Goal: Task Accomplishment & Management: Manage account settings

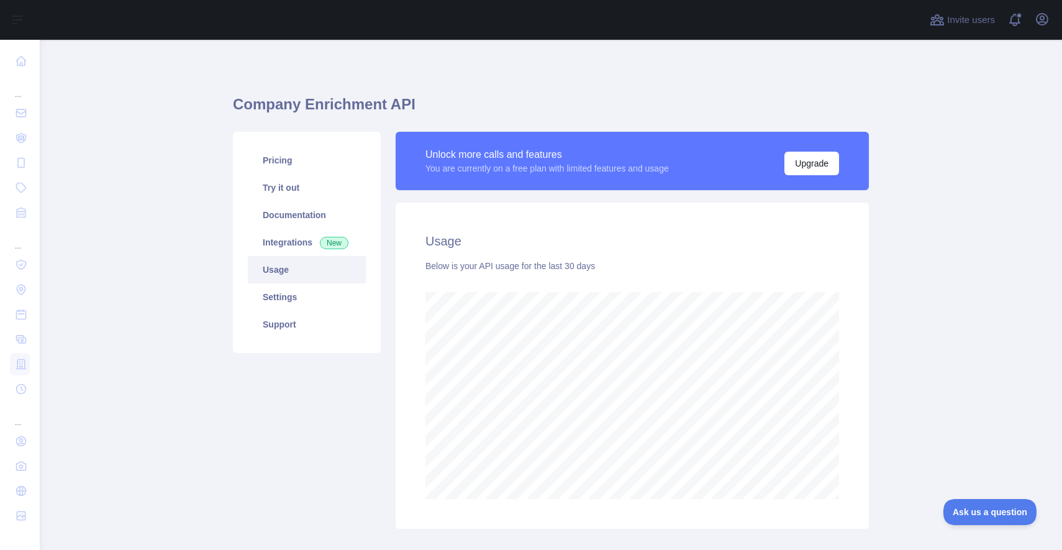
scroll to position [510, 1022]
click at [955, 25] on span "Invite users" at bounding box center [971, 20] width 48 height 14
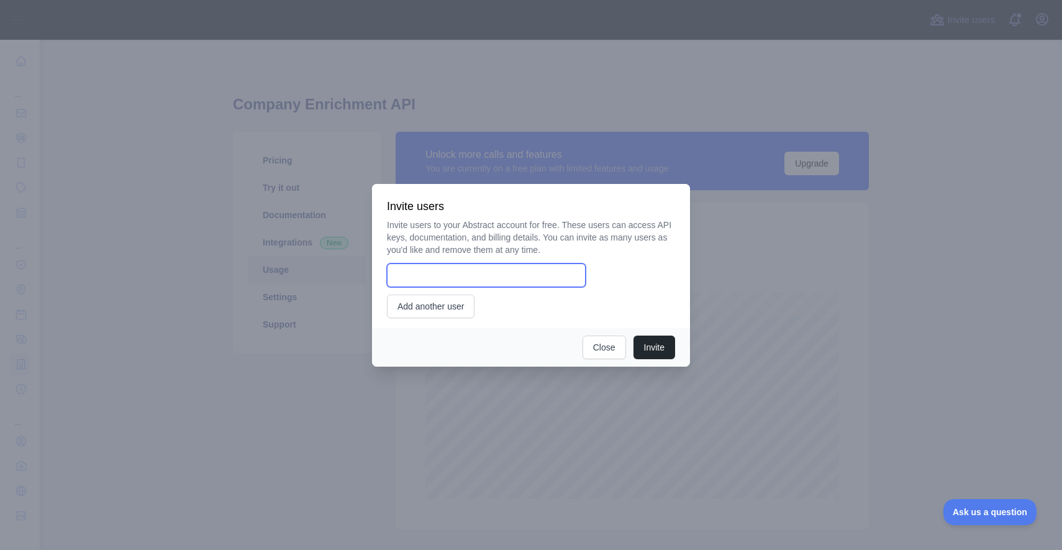
click at [499, 269] on input "email" at bounding box center [486, 275] width 199 height 24
type input "**********"
click at [558, 294] on div "**********" at bounding box center [531, 268] width 288 height 99
click at [445, 303] on button "Add another user" at bounding box center [431, 306] width 88 height 24
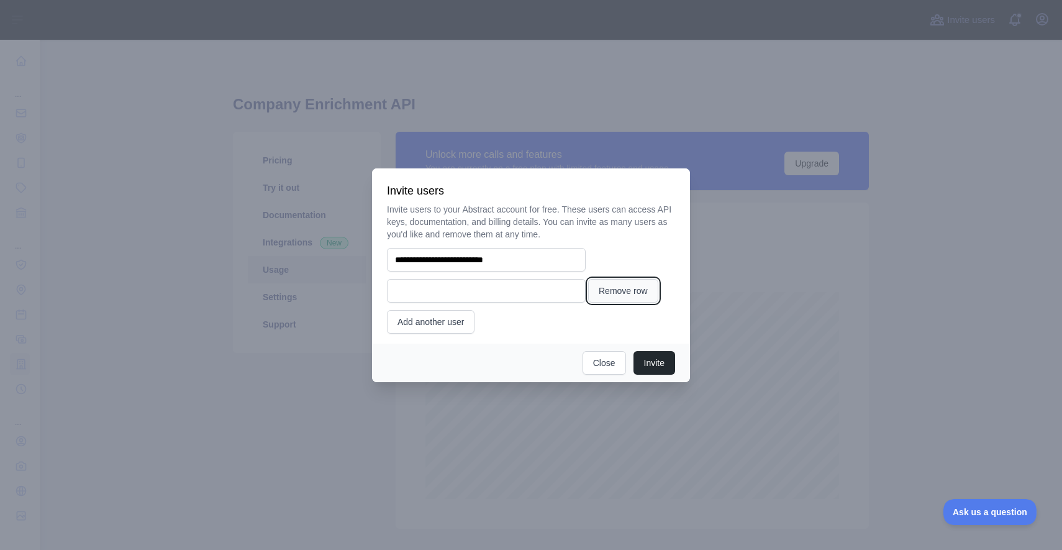
click at [612, 293] on button "Remove row" at bounding box center [623, 291] width 70 height 24
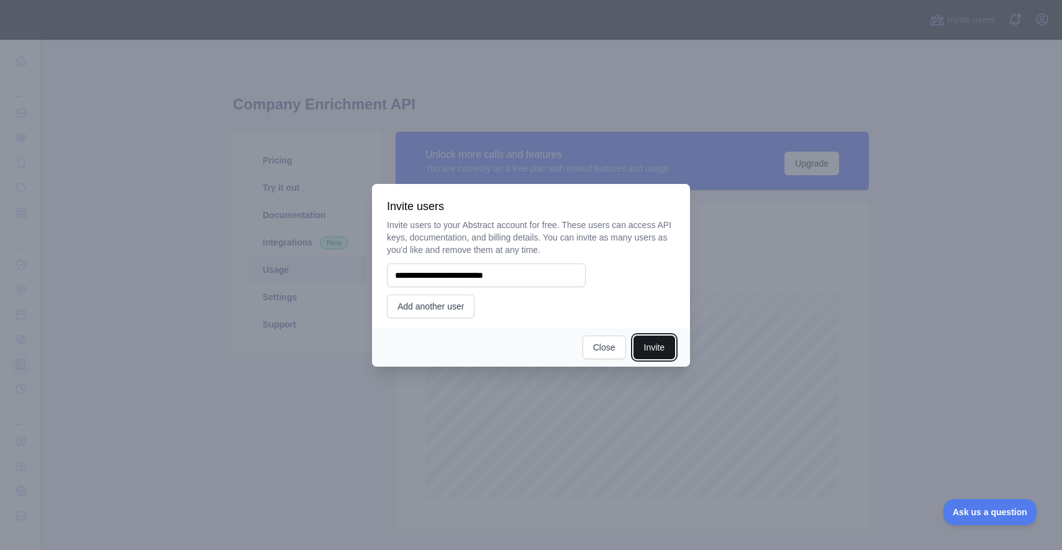
click at [645, 345] on button "Invite" at bounding box center [655, 347] width 42 height 24
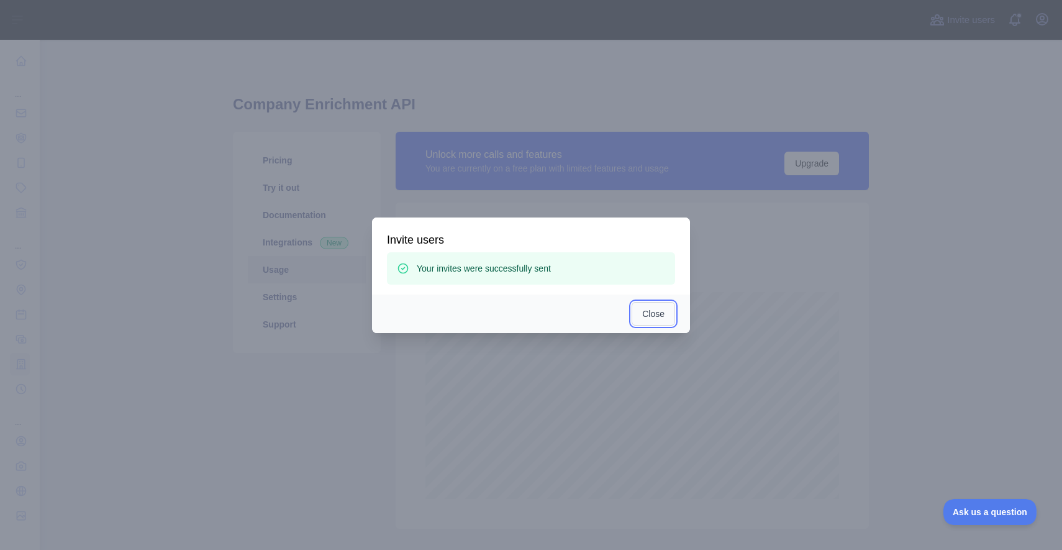
click at [645, 317] on button "Close" at bounding box center [653, 314] width 43 height 24
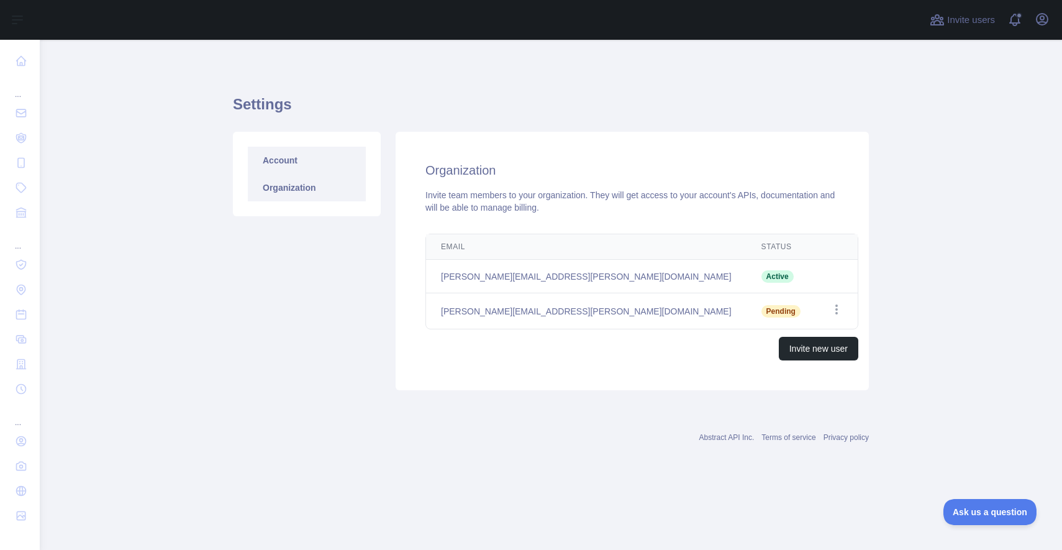
click at [280, 168] on link "Account" at bounding box center [307, 160] width 118 height 27
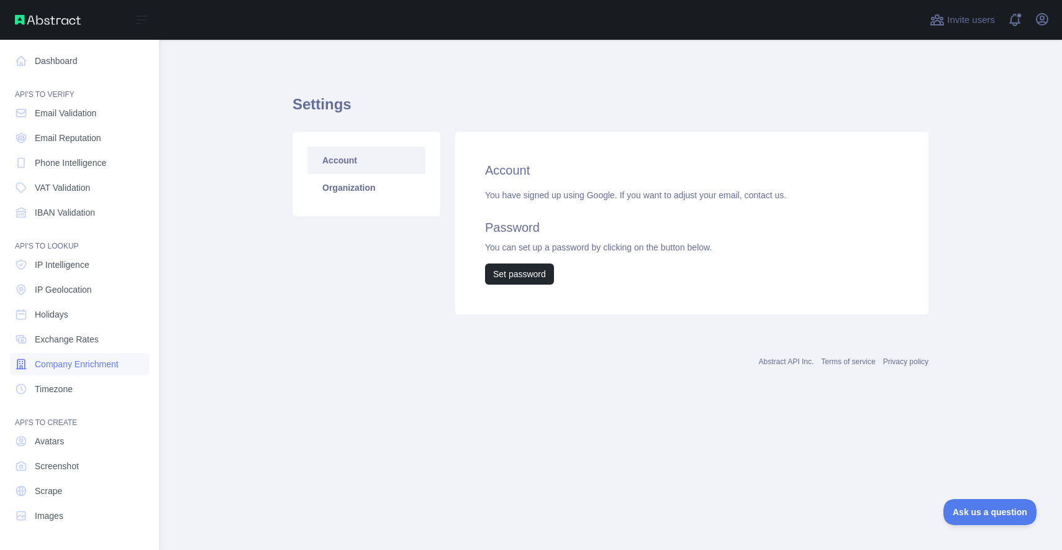
click at [70, 362] on span "Company Enrichment" at bounding box center [77, 364] width 84 height 12
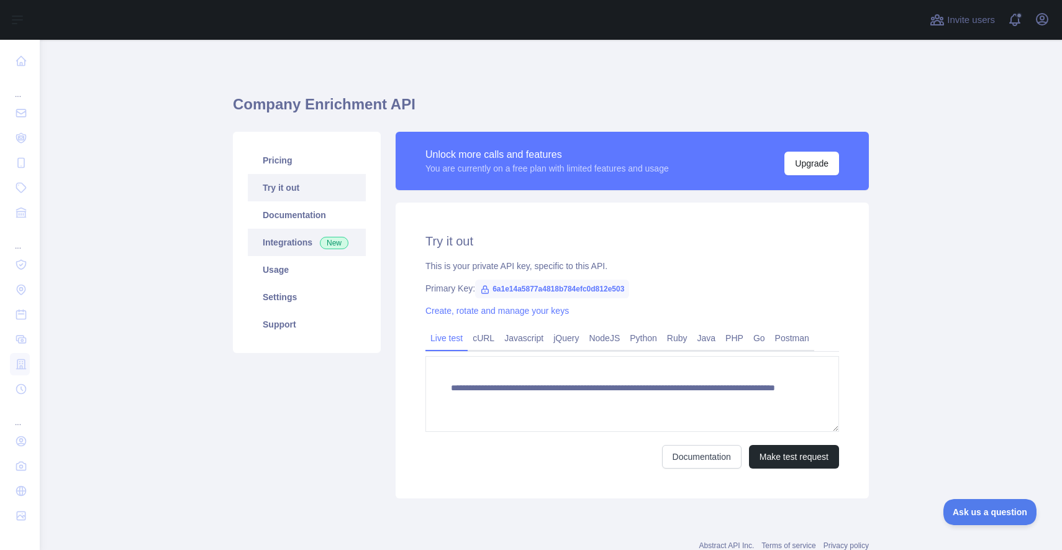
click at [293, 243] on link "Integrations New" at bounding box center [307, 242] width 118 height 27
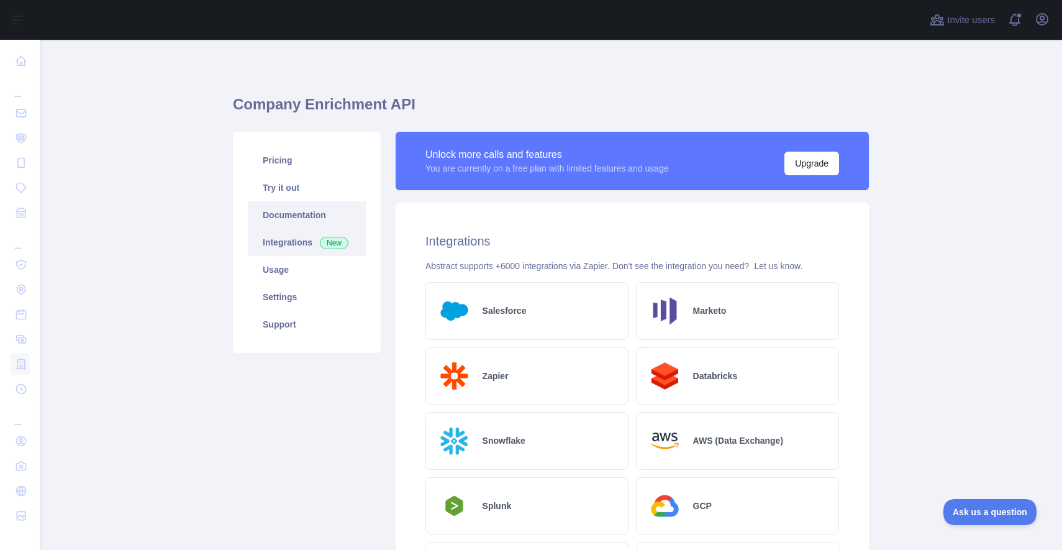
click at [295, 207] on link "Documentation" at bounding box center [307, 214] width 118 height 27
click at [287, 191] on link "Try it out" at bounding box center [307, 187] width 118 height 27
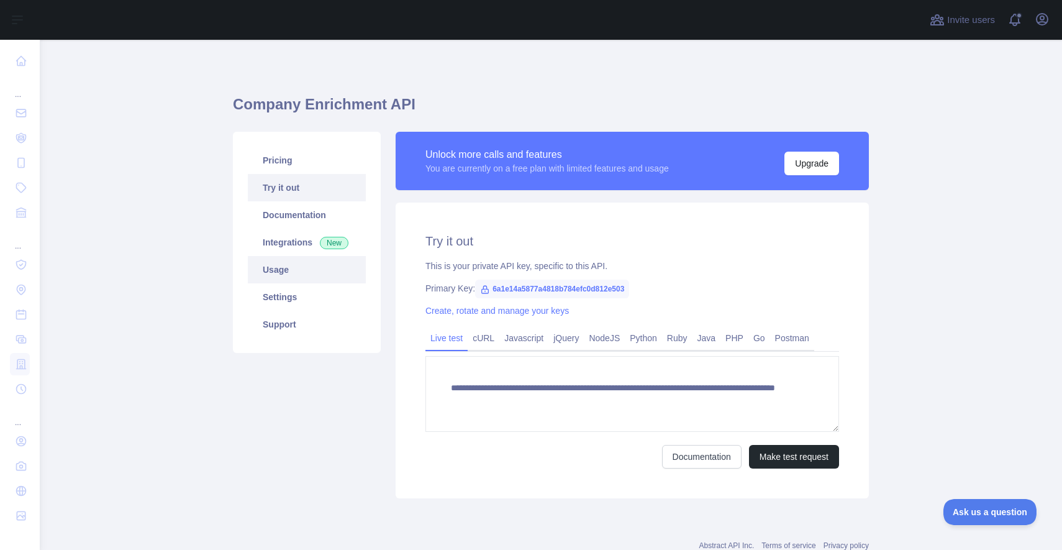
click at [273, 263] on link "Usage" at bounding box center [307, 269] width 118 height 27
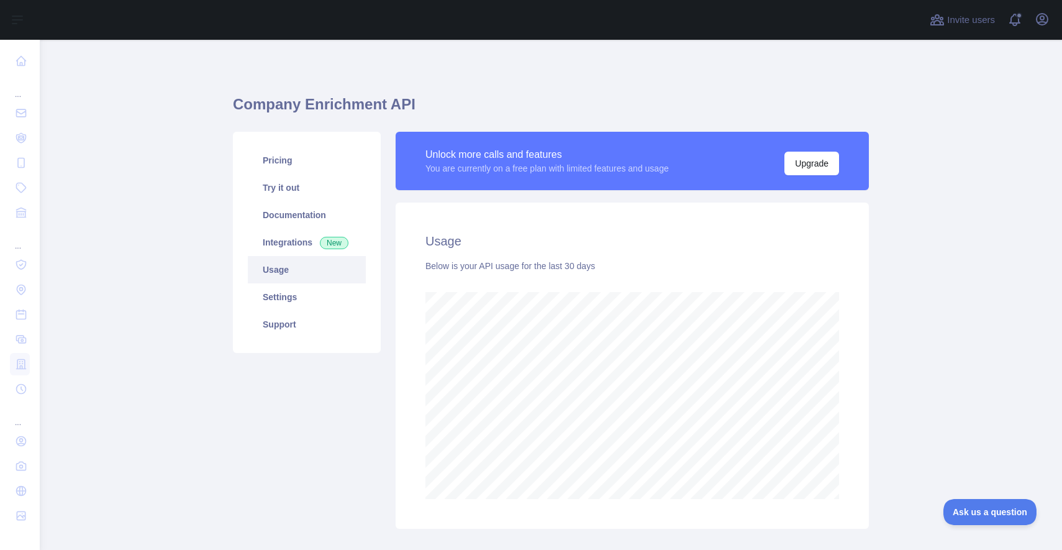
scroll to position [510, 1022]
